Goal: Find specific page/section: Find specific page/section

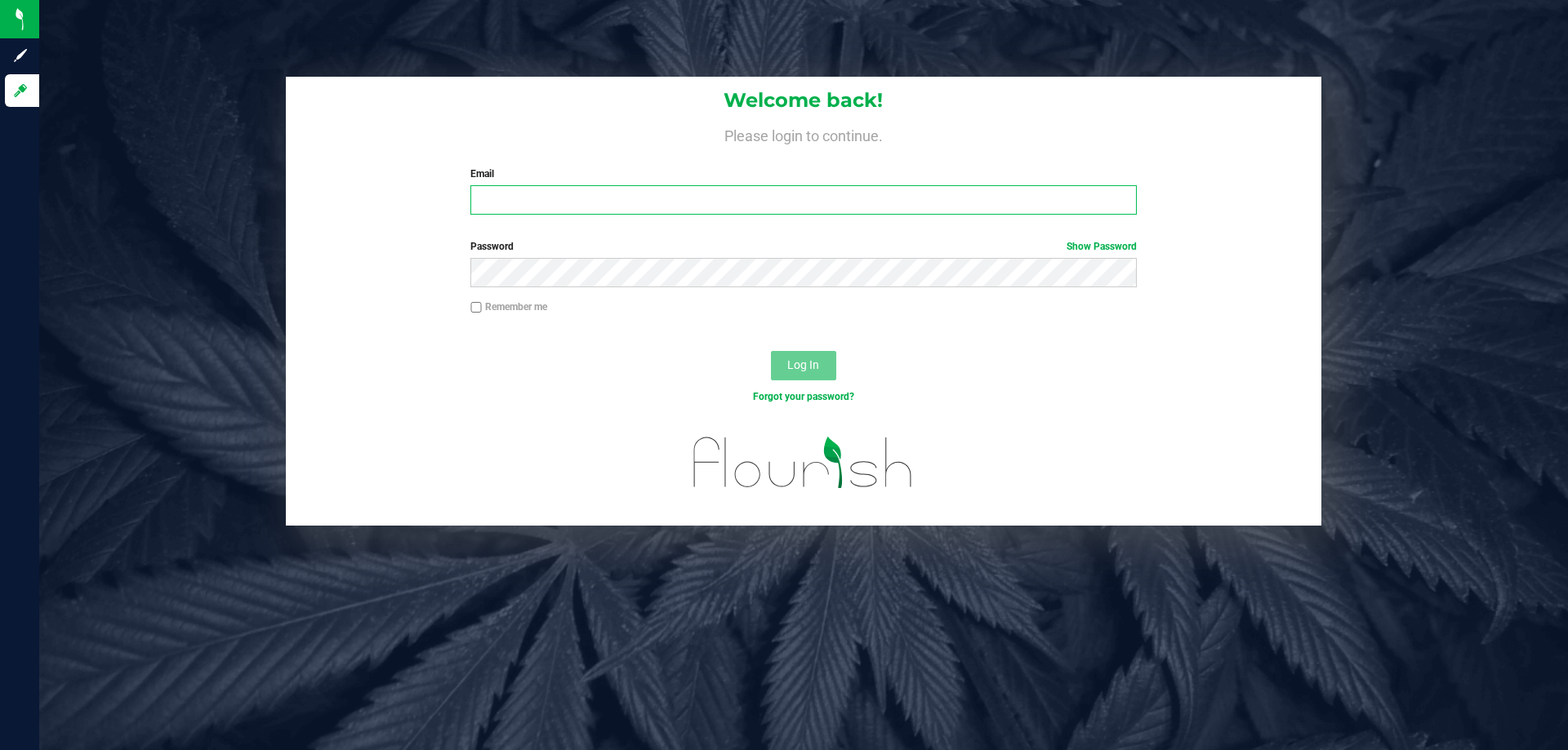
click at [620, 199] on input "Email" at bounding box center [803, 200] width 666 height 29
type input "[EMAIL_ADDRESS][DOMAIN_NAME]"
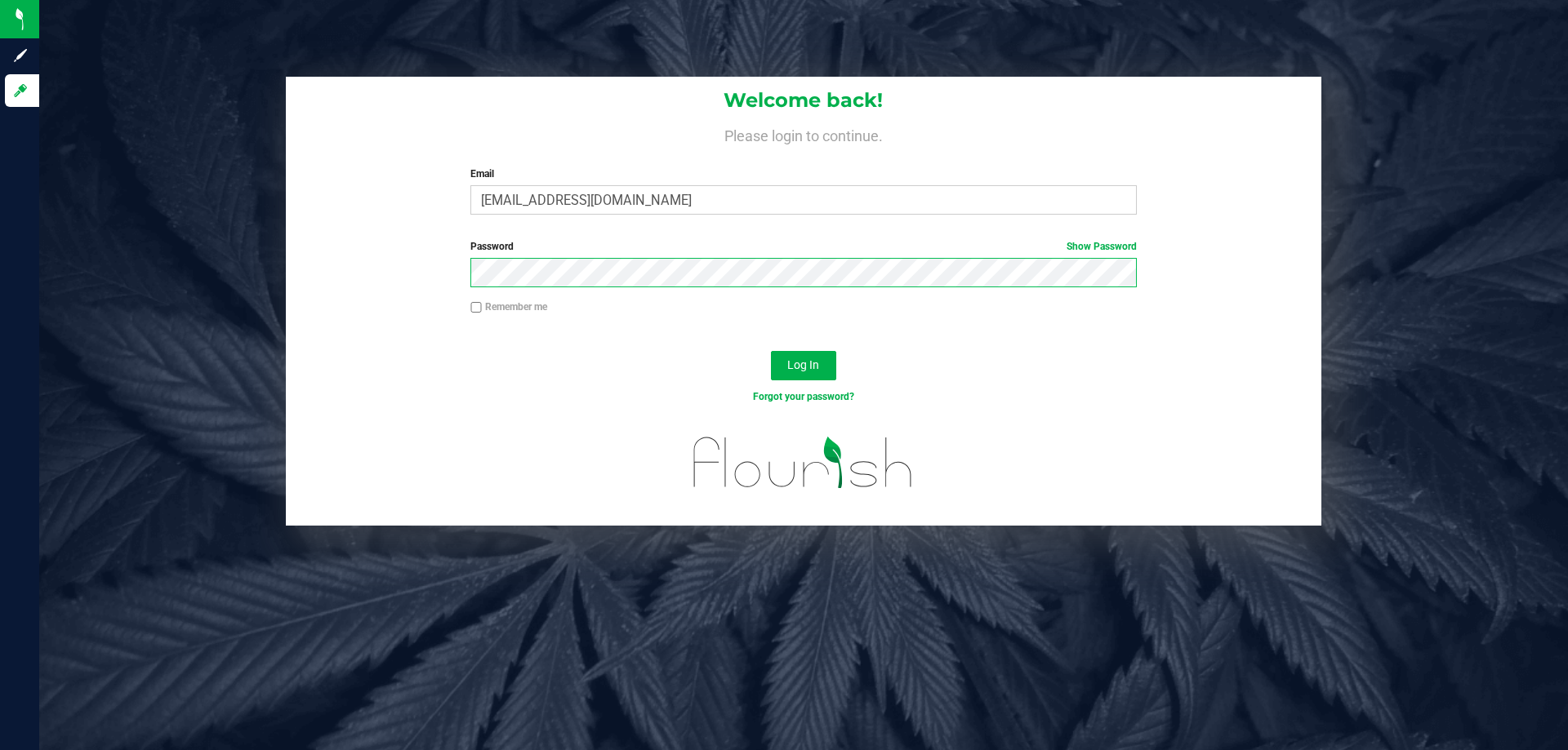
click at [771, 351] on button "Log In" at bounding box center [804, 365] width 65 height 29
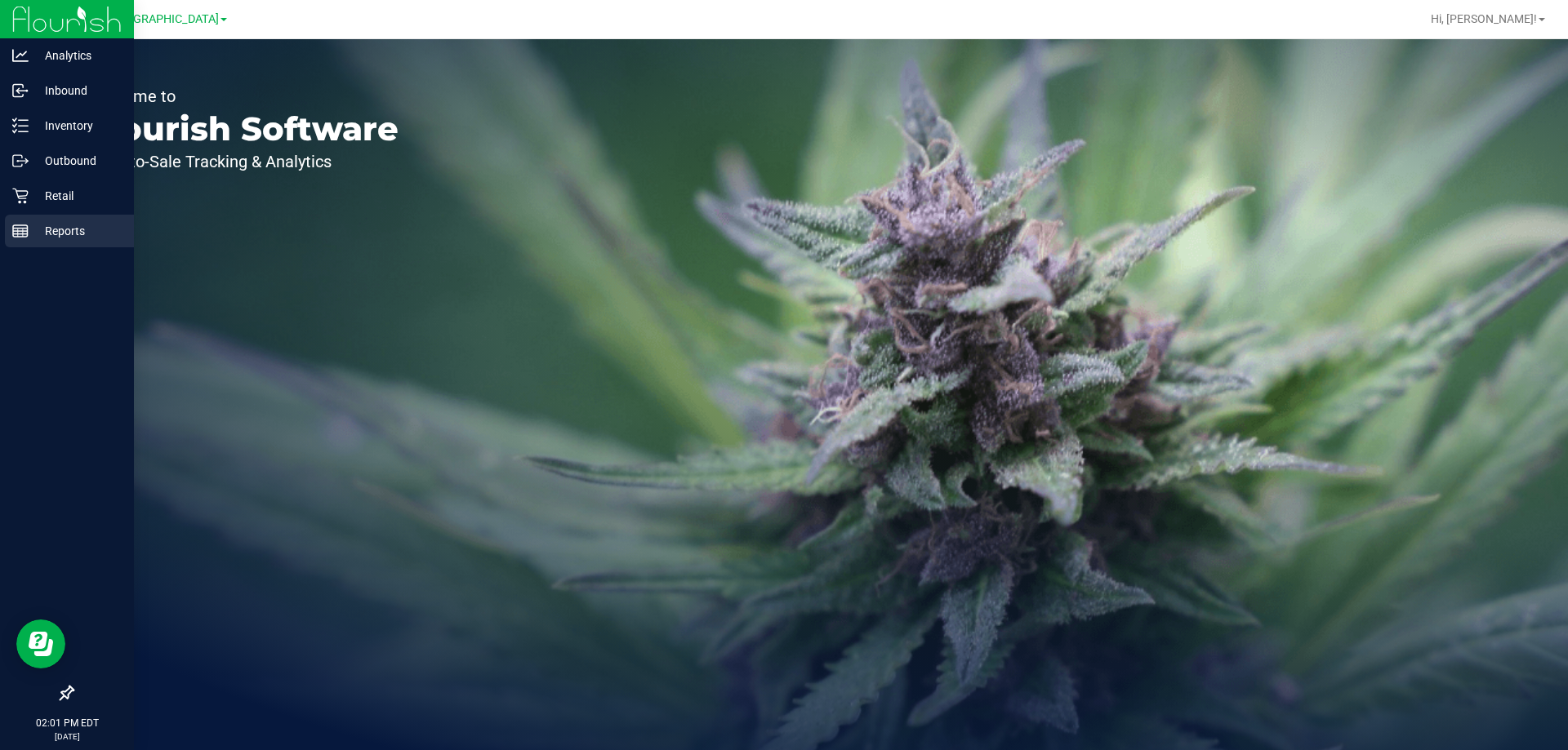
click at [42, 230] on p "Reports" at bounding box center [77, 231] width 98 height 19
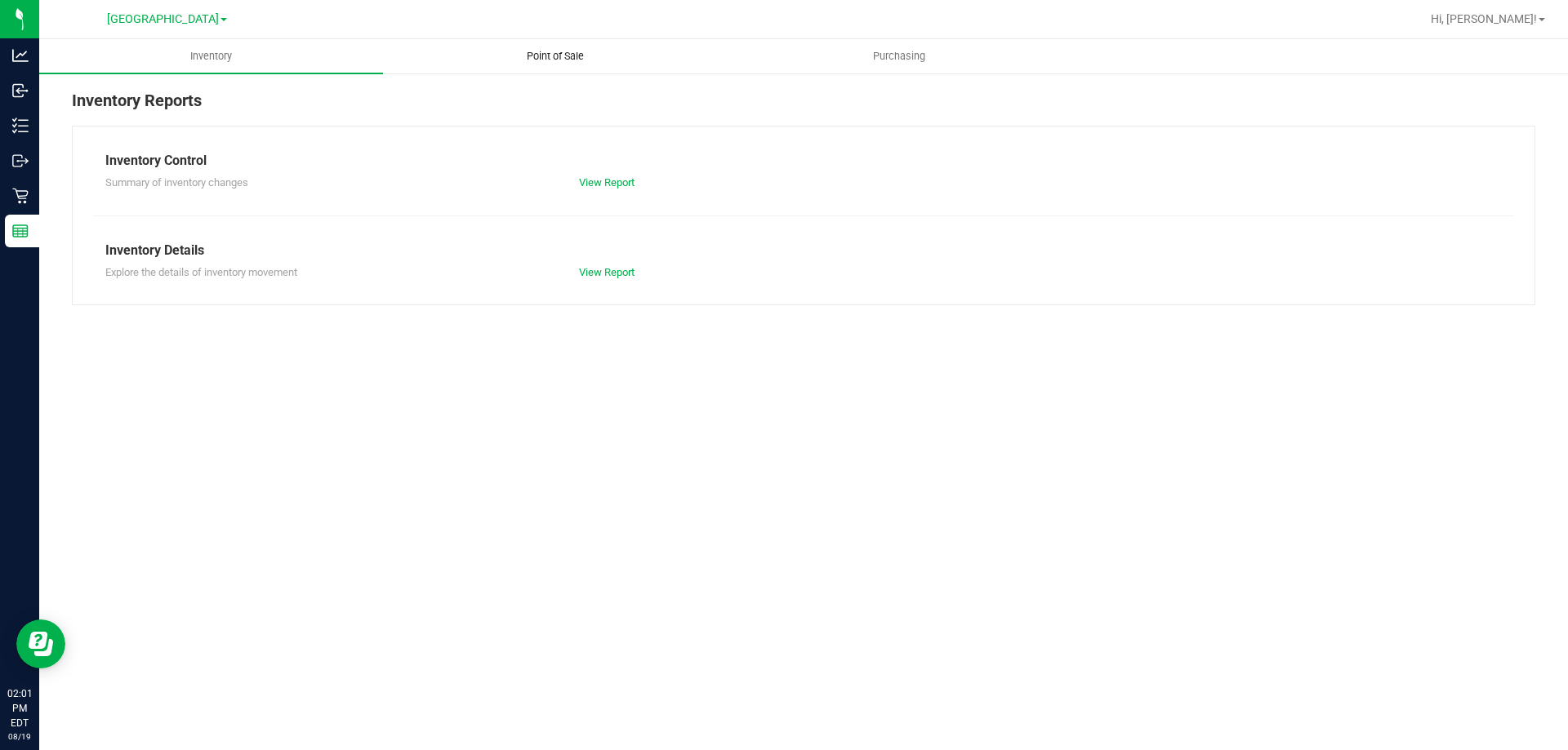
click at [564, 56] on span "Point of Sale" at bounding box center [554, 57] width 101 height 15
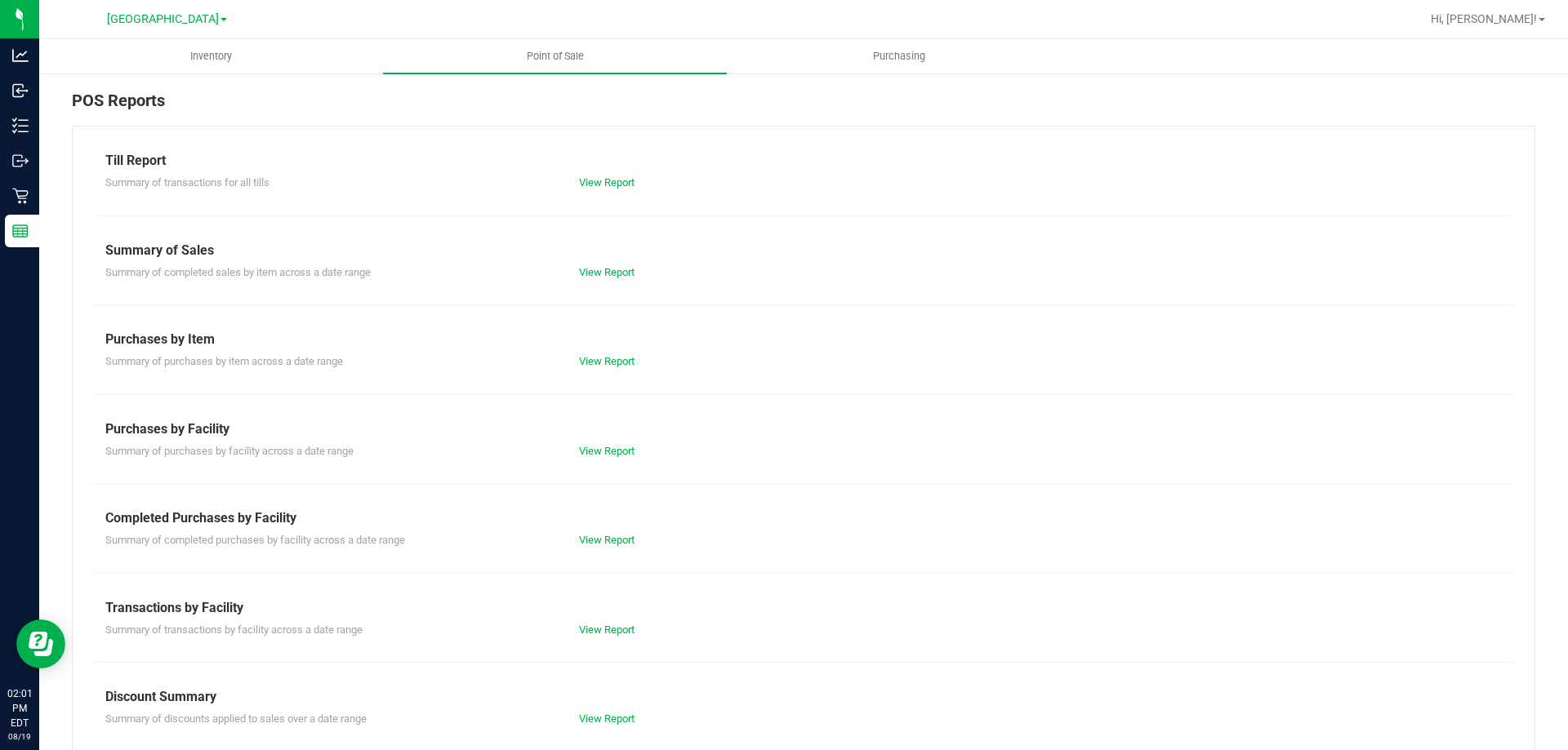
click at [627, 175] on div "View Report" at bounding box center [804, 183] width 473 height 17
click at [615, 184] on link "View Report" at bounding box center [606, 182] width 55 height 13
